Goal: Find specific fact: Find specific fact

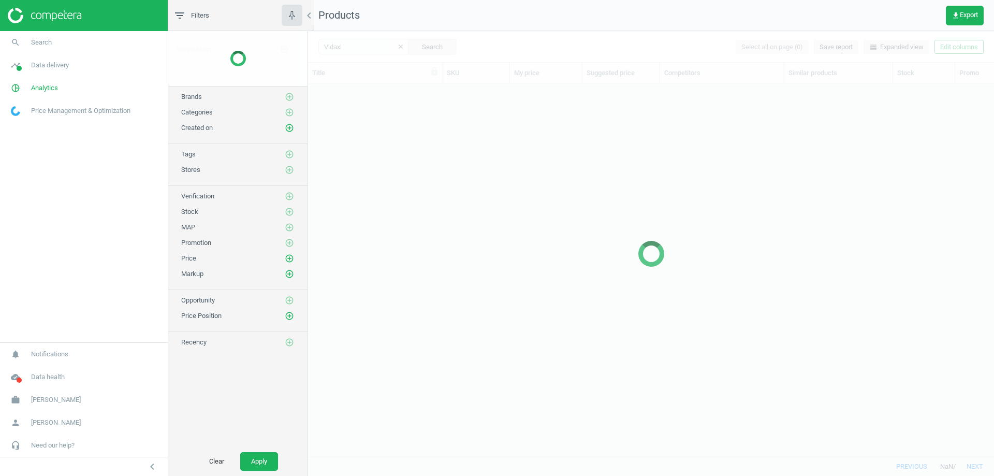
scroll to position [357, 678]
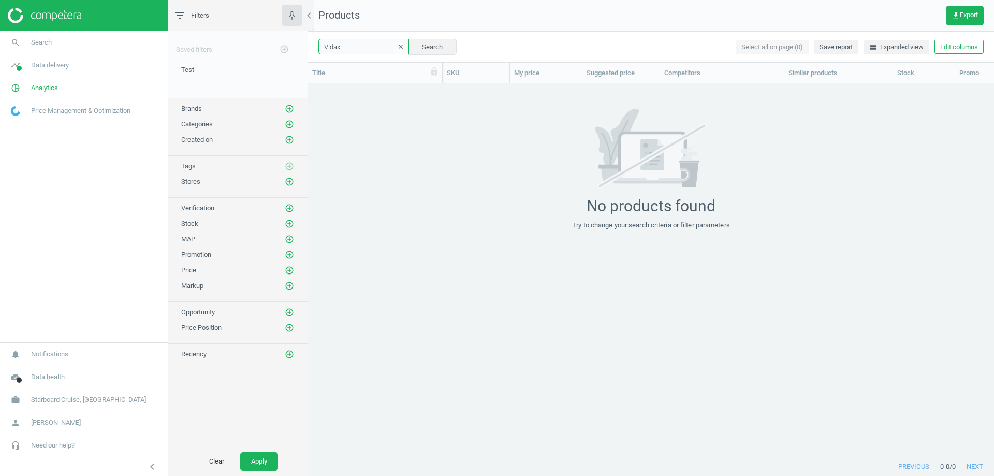
click at [366, 40] on input "Vidaxl" at bounding box center [363, 47] width 91 height 16
paste input "9101148"
type input "9101148"
click at [436, 38] on div "9101148 clear Search Select all on page (0) Save report horizontal_split Expand…" at bounding box center [651, 46] width 686 height 31
click at [438, 39] on button "Search" at bounding box center [432, 47] width 49 height 16
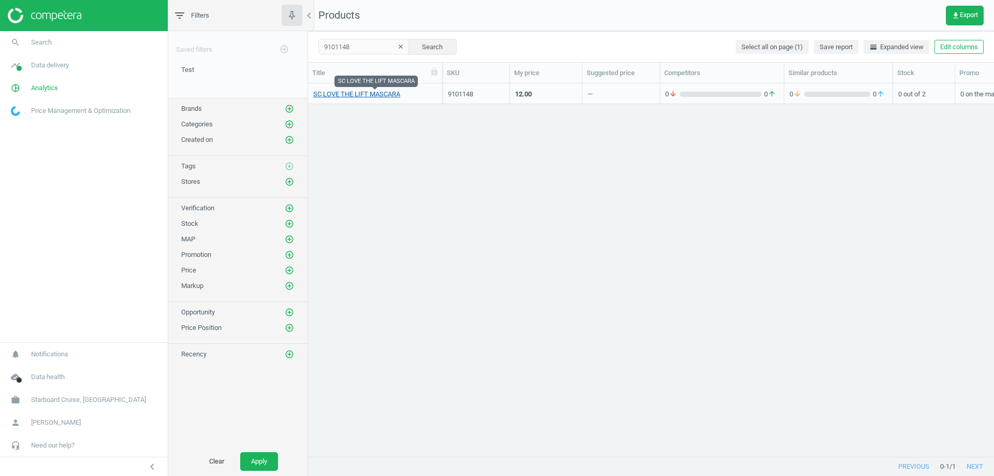
click at [365, 96] on link "SC LOVE THE LIFT MASCARA" at bounding box center [356, 94] width 87 height 9
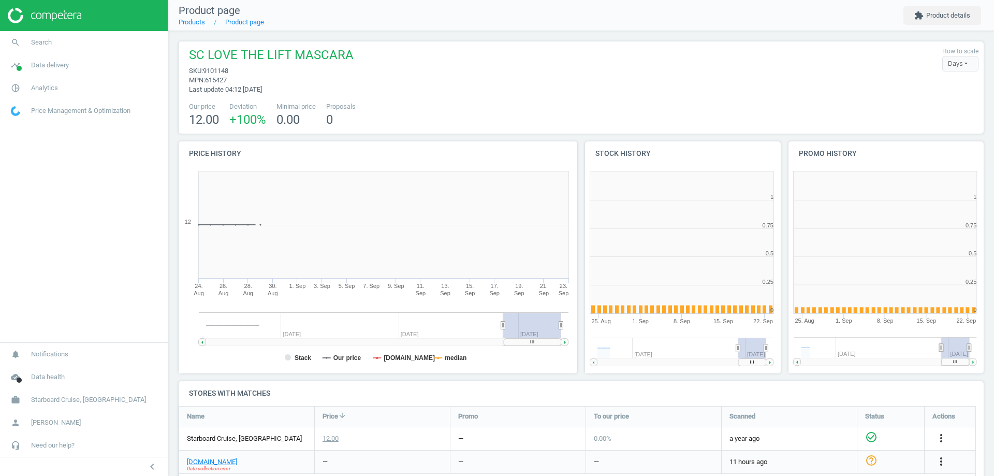
scroll to position [223, 210]
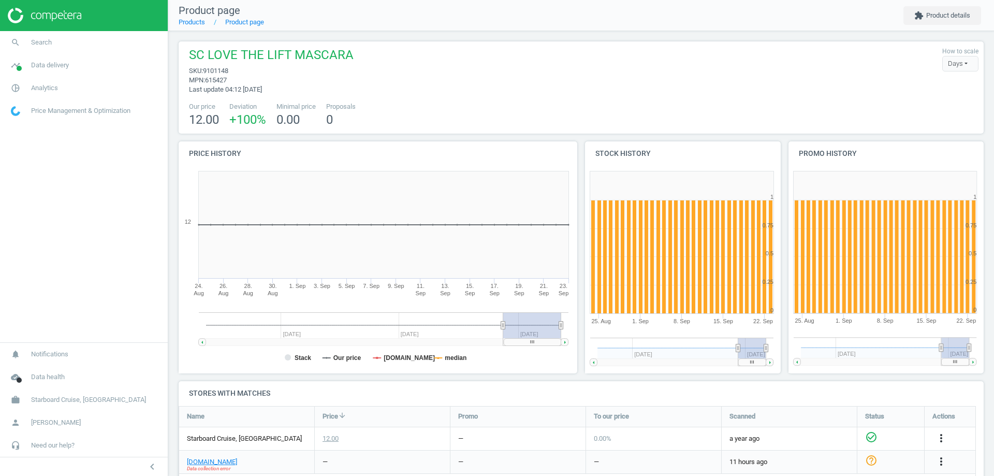
click at [223, 82] on span "615427" at bounding box center [216, 80] width 22 height 8
click at [202, 57] on span "SC LOVE THE LIFT MASCARA" at bounding box center [271, 57] width 165 height 20
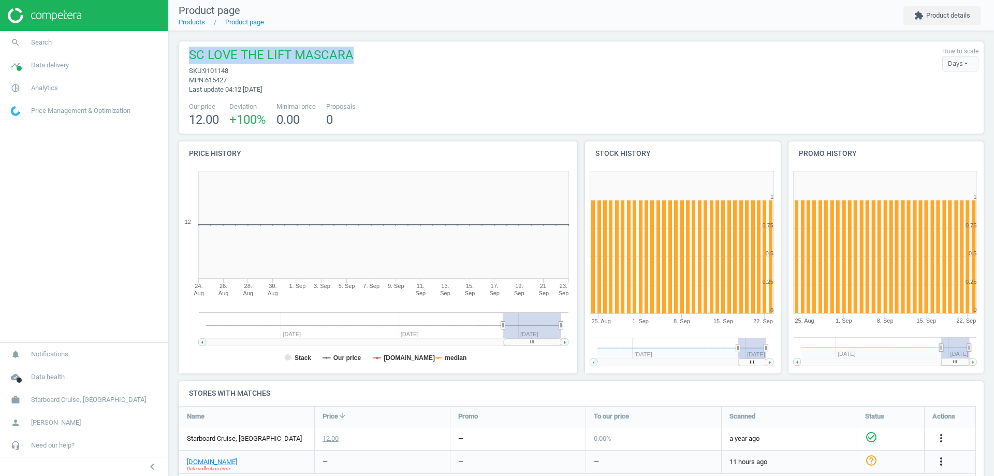
copy span "SC LOVE THE LIFT MASCARA"
